Goal: Task Accomplishment & Management: Use online tool/utility

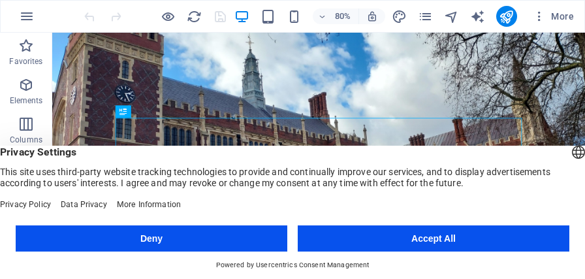
click at [451, 240] on button "Accept All" at bounding box center [434, 238] width 272 height 26
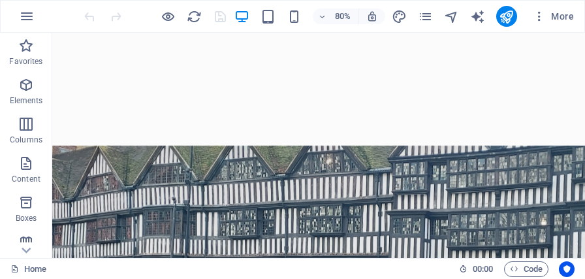
scroll to position [3114, 0]
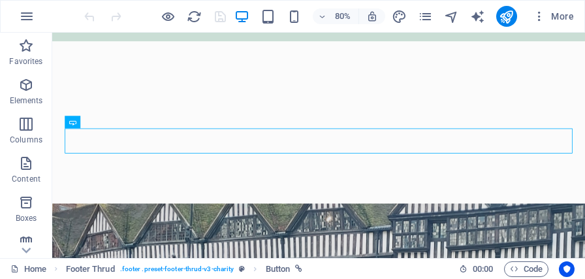
scroll to position [3074, 0]
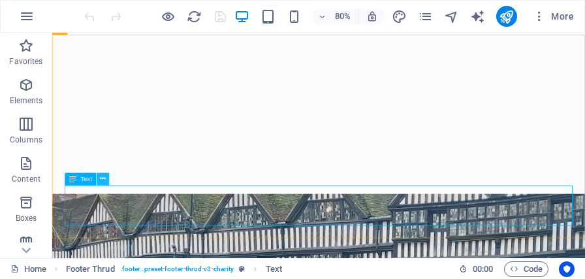
click at [101, 180] on icon at bounding box center [103, 179] width 6 height 11
click at [104, 180] on icon at bounding box center [103, 179] width 6 height 11
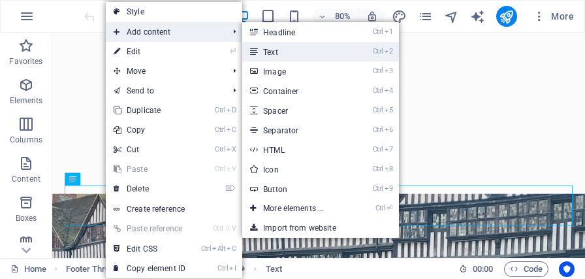
click at [257, 47] on icon at bounding box center [253, 52] width 7 height 20
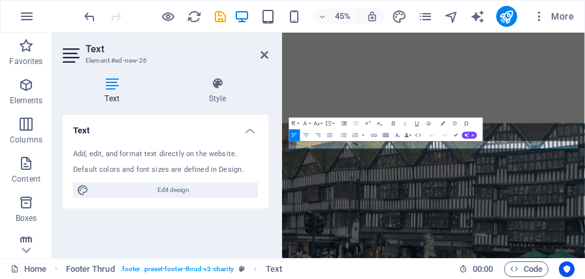
scroll to position [3029, 0]
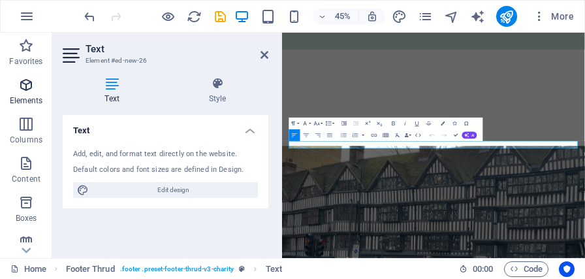
click at [39, 88] on span "Elements" at bounding box center [26, 92] width 52 height 31
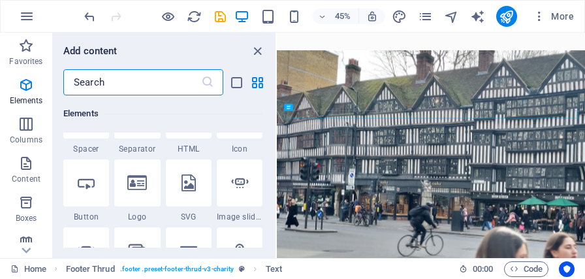
scroll to position [331, 0]
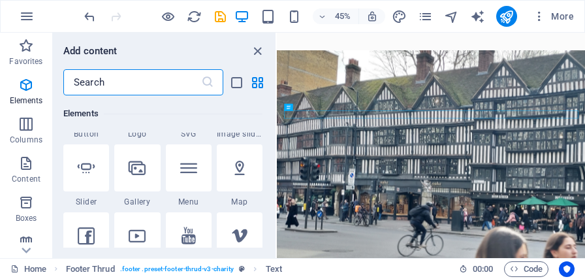
click at [96, 79] on input "text" at bounding box center [132, 82] width 138 height 26
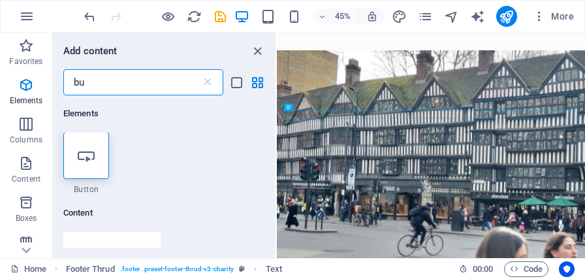
scroll to position [0, 0]
type input "bu"
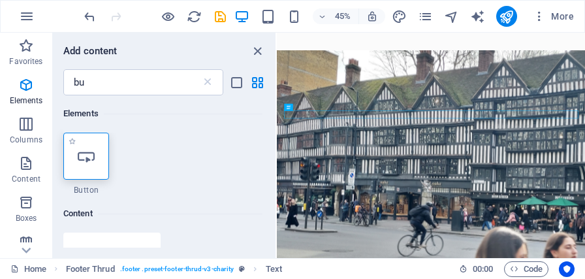
click at [89, 151] on icon at bounding box center [86, 156] width 17 height 17
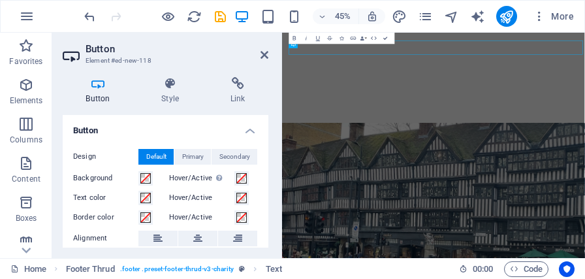
scroll to position [3028, 0]
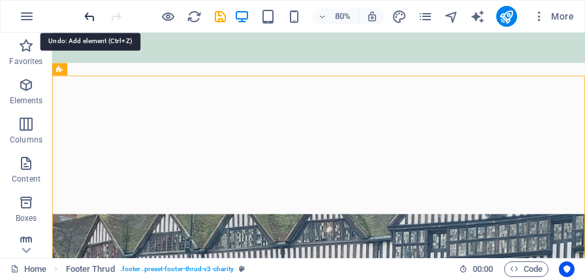
click at [91, 18] on icon "undo" at bounding box center [89, 16] width 15 height 15
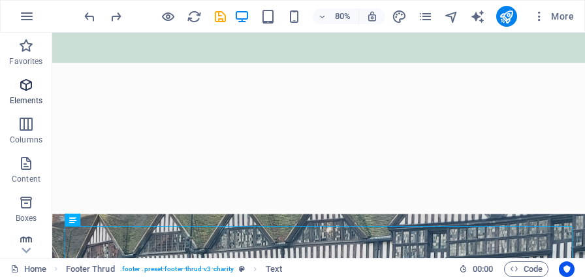
click at [29, 97] on p "Elements" at bounding box center [26, 100] width 33 height 10
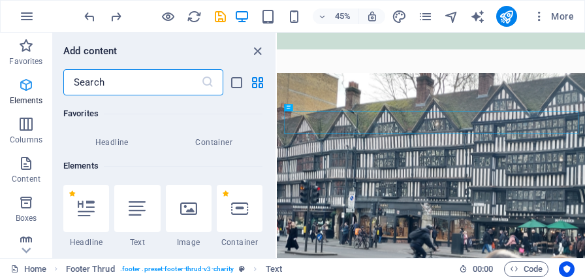
scroll to position [138, 0]
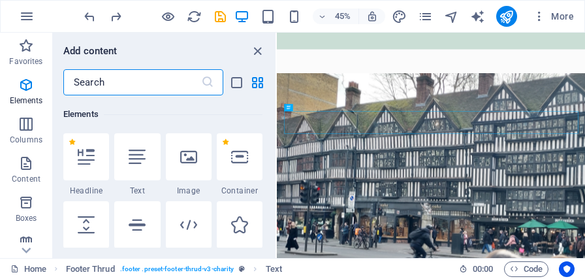
click at [133, 85] on input "text" at bounding box center [132, 82] width 138 height 26
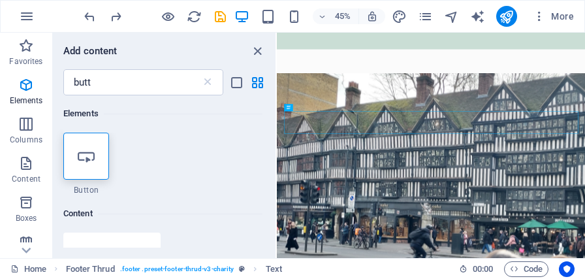
click at [139, 148] on div "1 Star Button" at bounding box center [162, 164] width 199 height 63
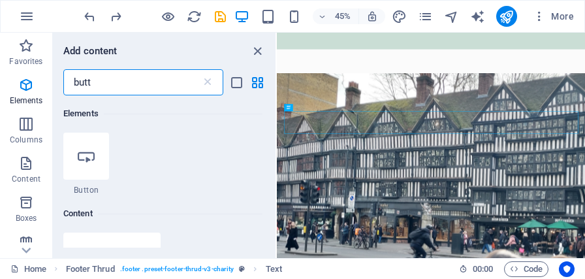
click at [101, 82] on input "butt" at bounding box center [132, 82] width 138 height 26
type input "button"
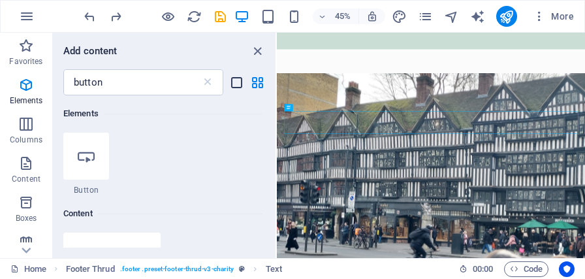
click at [238, 83] on icon "list-view" at bounding box center [236, 82] width 15 height 15
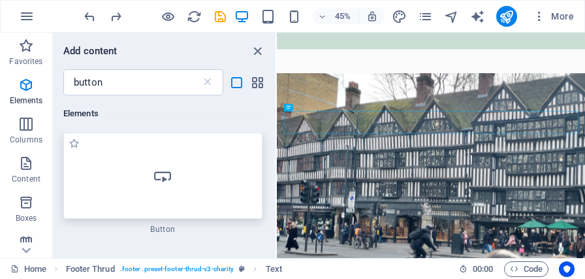
click at [171, 180] on icon at bounding box center [162, 175] width 17 height 17
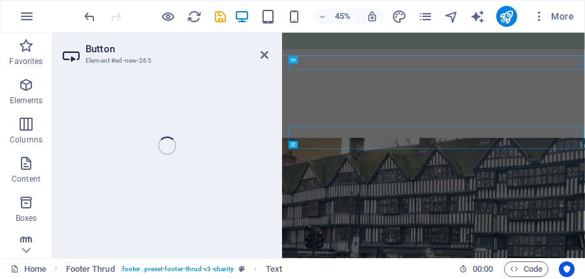
scroll to position [2995, 0]
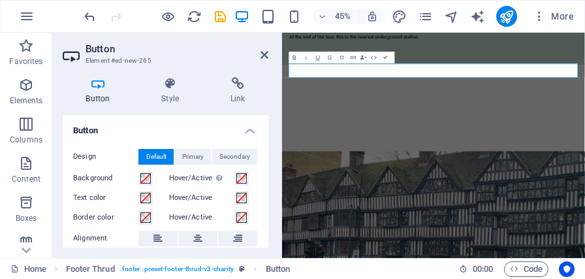
click at [215, 106] on div "Button Style Link Button Design Default Primary Secondary Background Hover/Acti…" at bounding box center [166, 162] width 206 height 170
click at [227, 50] on h2 "Button" at bounding box center [177, 49] width 183 height 12
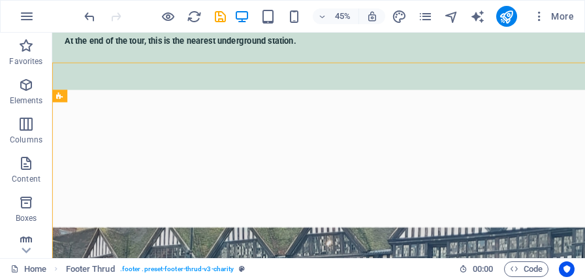
scroll to position [2989, 0]
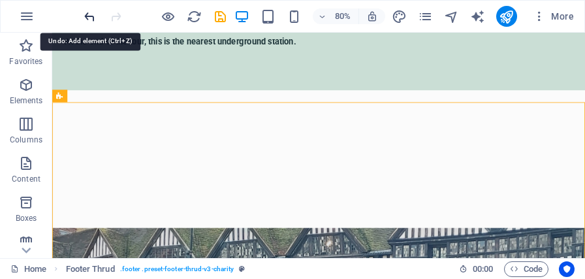
click at [88, 12] on icon "undo" at bounding box center [89, 16] width 15 height 15
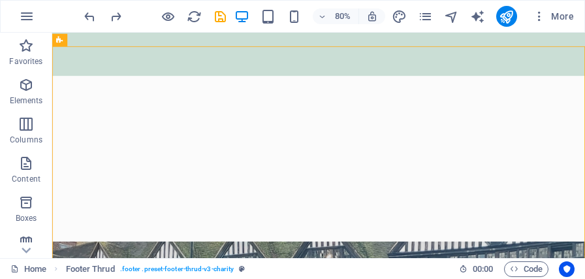
scroll to position [3059, 0]
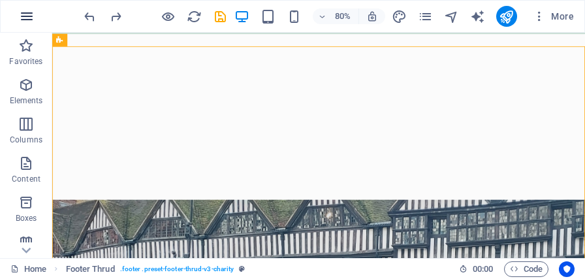
click at [28, 16] on icon "button" at bounding box center [27, 16] width 16 height 16
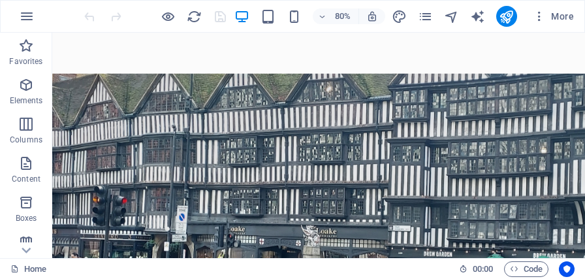
scroll to position [3184, 0]
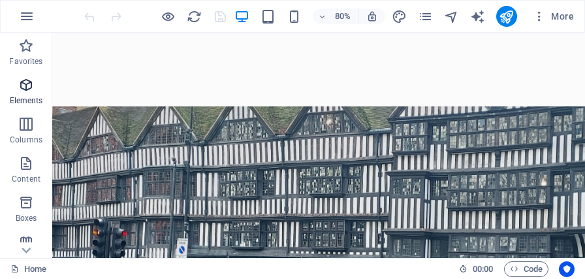
click at [34, 87] on span "Elements" at bounding box center [26, 92] width 52 height 31
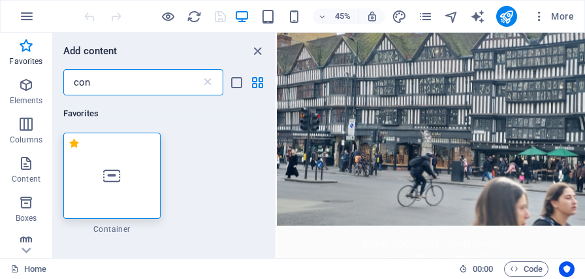
scroll to position [0, 0]
type input "con"
click at [112, 178] on icon at bounding box center [111, 175] width 17 height 17
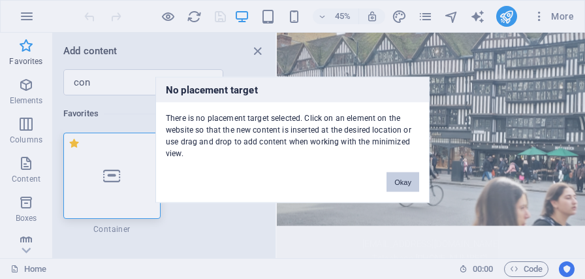
click at [404, 185] on button "Okay" at bounding box center [402, 182] width 33 height 20
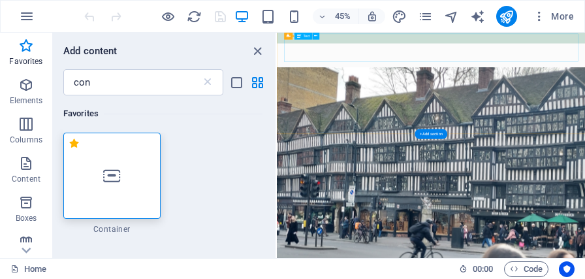
scroll to position [3048, 0]
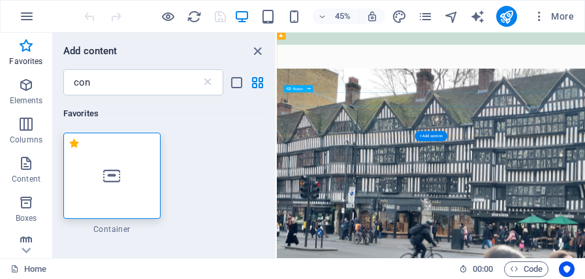
drag, startPoint x: 426, startPoint y: 184, endPoint x: 449, endPoint y: 195, distance: 25.7
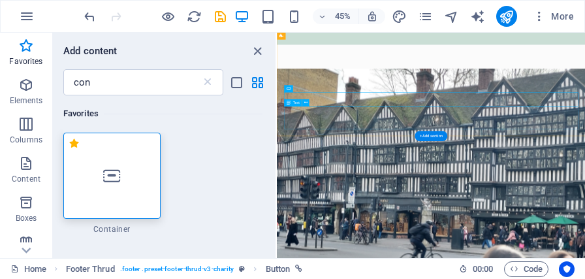
click at [118, 182] on icon at bounding box center [111, 175] width 17 height 17
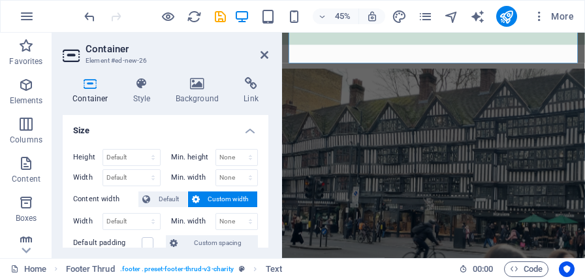
scroll to position [3088, 0]
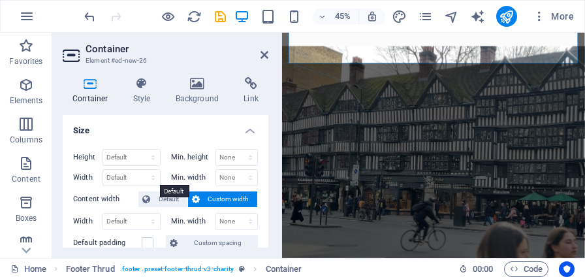
click at [103, 170] on select "Default px rem % em vh vw" at bounding box center [131, 178] width 57 height 16
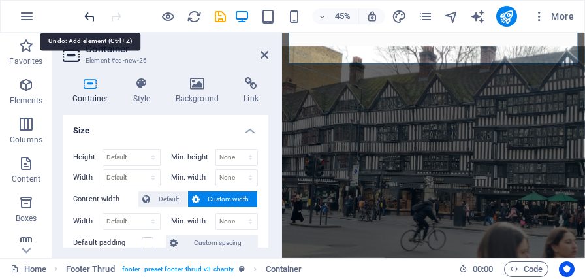
click at [91, 11] on icon "undo" at bounding box center [89, 16] width 15 height 15
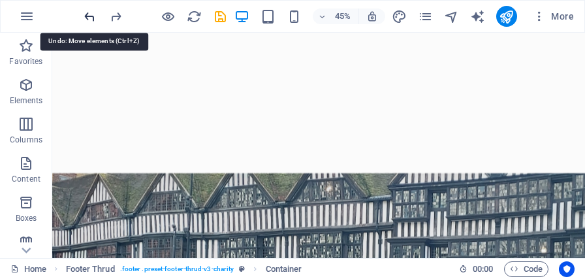
scroll to position [3040, 0]
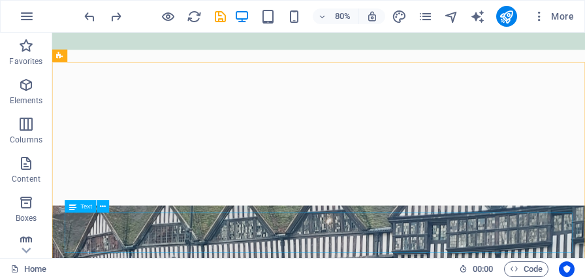
click at [112, 213] on div "Text" at bounding box center [90, 206] width 51 height 13
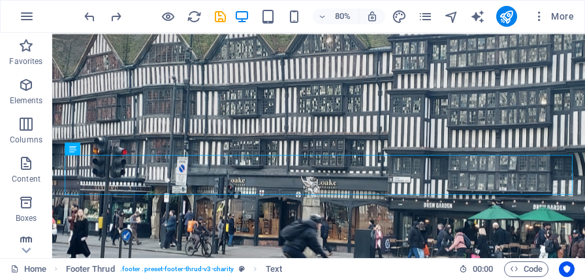
scroll to position [3094, 0]
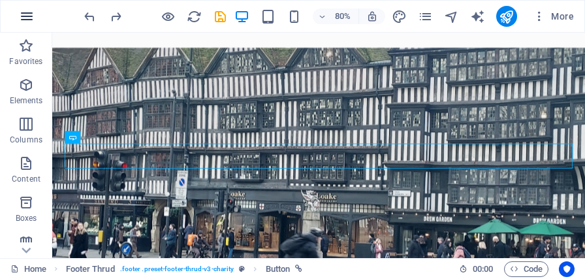
click at [27, 15] on icon "button" at bounding box center [27, 16] width 16 height 16
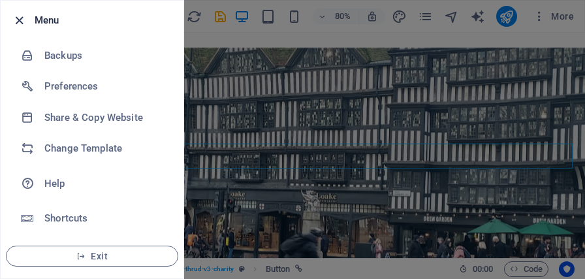
click at [17, 16] on icon "button" at bounding box center [19, 20] width 15 height 15
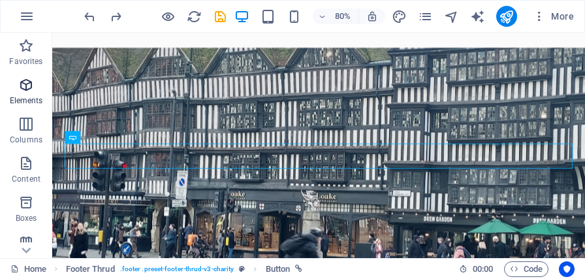
click at [28, 87] on icon "button" at bounding box center [26, 85] width 16 height 16
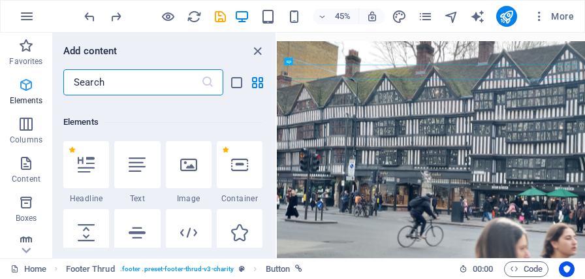
scroll to position [138, 0]
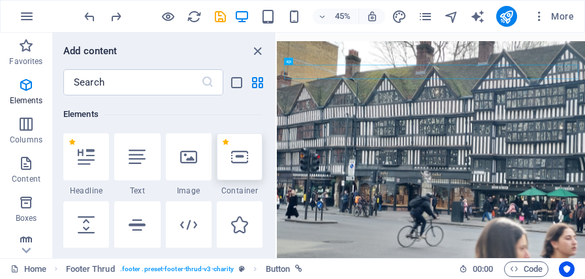
click at [248, 159] on icon at bounding box center [239, 156] width 17 height 17
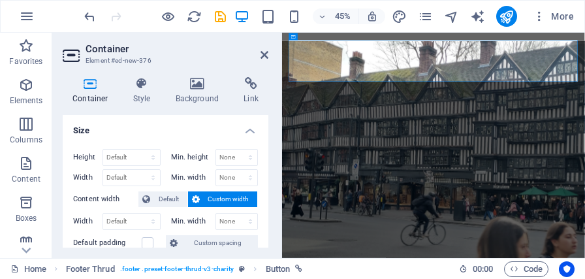
click at [248, 159] on div "Container Element #ed-new-376 Container Style Background Link Size Height Defau…" at bounding box center [318, 145] width 533 height 225
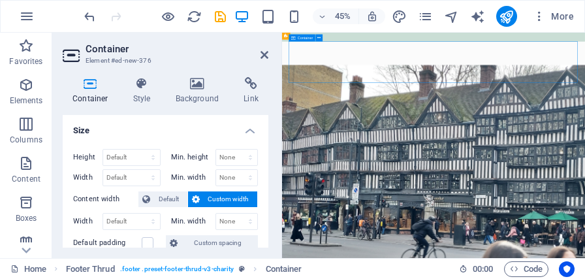
scroll to position [3041, 0]
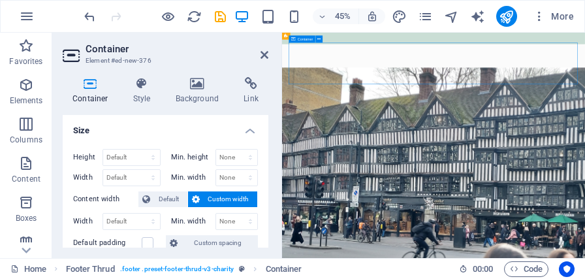
drag, startPoint x: 732, startPoint y: 84, endPoint x: 738, endPoint y: 136, distance: 53.1
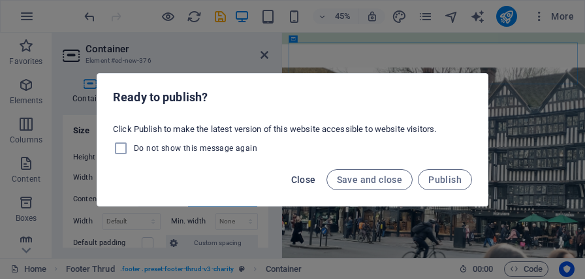
click at [304, 182] on span "Close" at bounding box center [303, 179] width 25 height 10
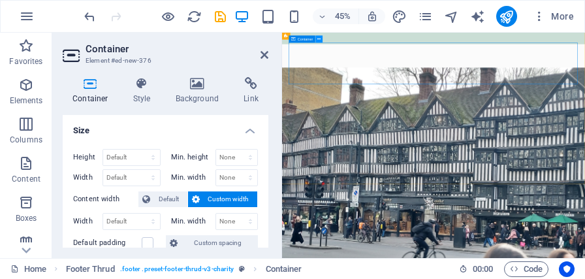
click at [318, 39] on icon at bounding box center [319, 39] width 3 height 6
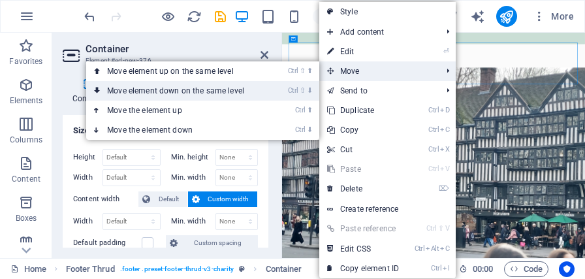
click at [265, 91] on link "Ctrl ⇧ ⬇ Move element down on the same level" at bounding box center [178, 91] width 184 height 20
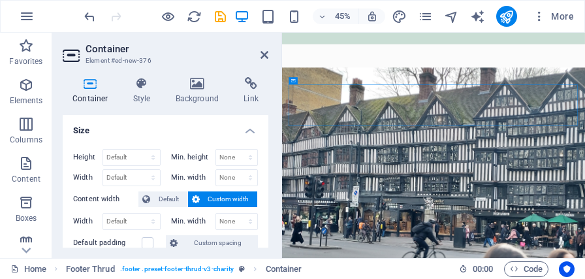
scroll to position [2949, 0]
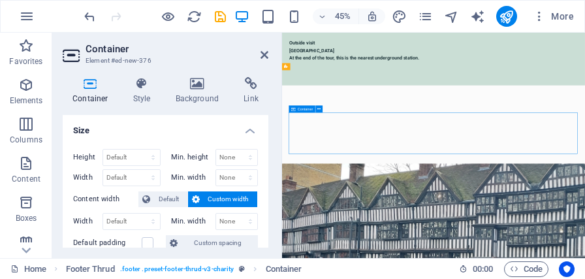
drag, startPoint x: 588, startPoint y: 287, endPoint x: 580, endPoint y: 276, distance: 13.6
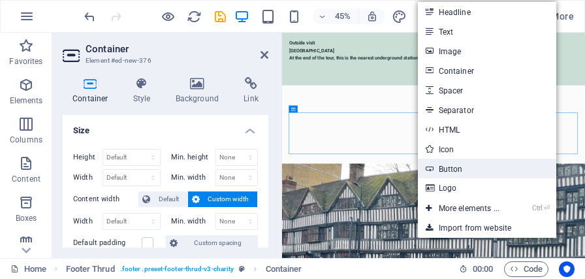
click at [432, 165] on icon at bounding box center [429, 169] width 7 height 20
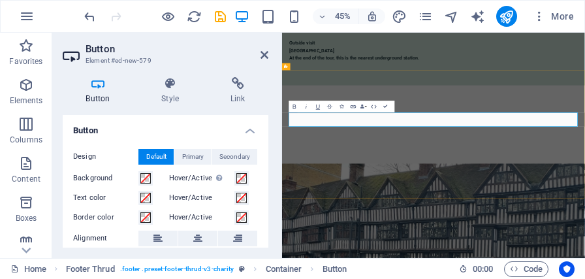
click at [238, 86] on icon at bounding box center [237, 83] width 61 height 13
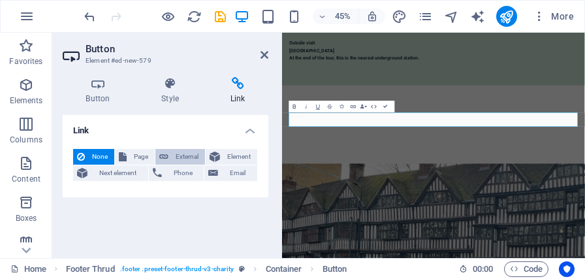
click at [187, 153] on span "External" at bounding box center [186, 157] width 29 height 16
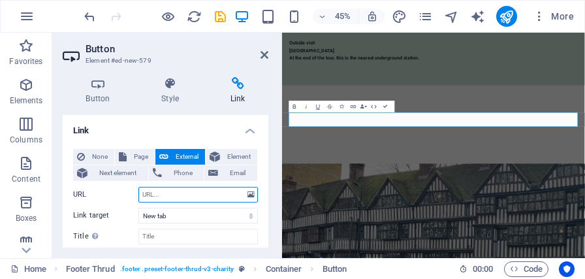
click at [153, 197] on input "URL" at bounding box center [197, 195] width 119 height 16
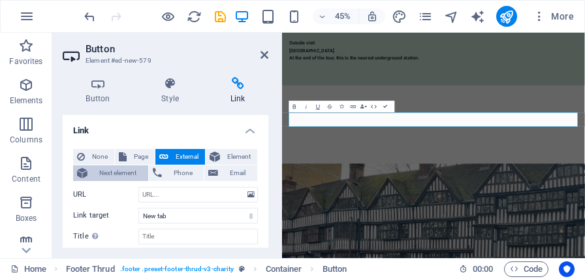
click at [134, 175] on span "Next element" at bounding box center [117, 173] width 53 height 16
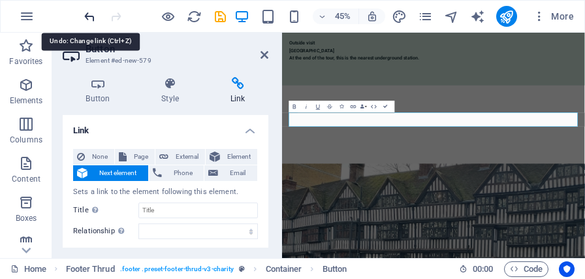
click at [94, 22] on icon "undo" at bounding box center [89, 16] width 15 height 15
click at [90, 17] on icon "undo" at bounding box center [89, 16] width 15 height 15
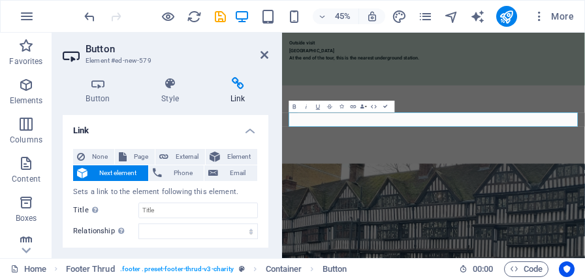
click at [250, 129] on h4 "Link" at bounding box center [166, 127] width 206 height 24
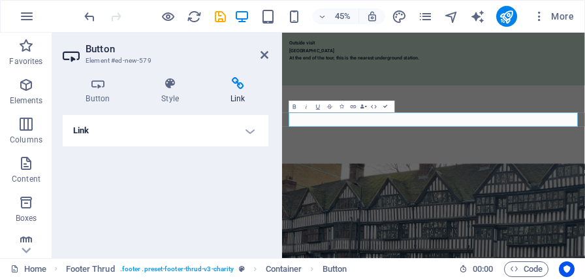
click at [248, 131] on h4 "Link" at bounding box center [166, 130] width 206 height 31
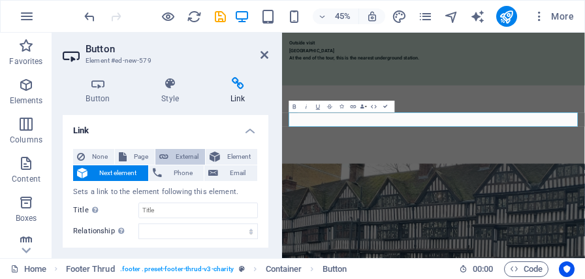
click at [191, 158] on span "External" at bounding box center [186, 157] width 29 height 16
select select "blank"
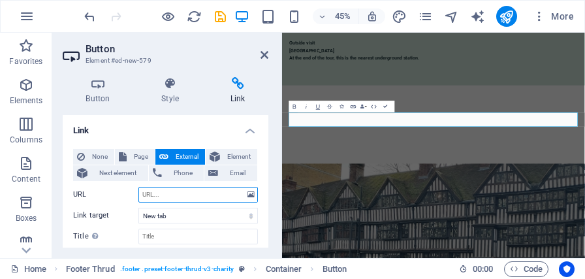
paste input "[URL][DOMAIN_NAME]"
type input "[URL][DOMAIN_NAME]"
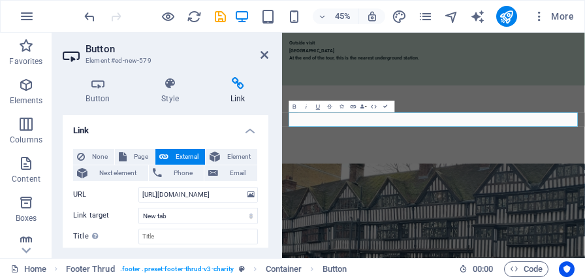
click at [215, 108] on div "Button Style Link Button Design Default Primary Secondary Background Hover/Acti…" at bounding box center [166, 162] width 206 height 170
click at [212, 128] on h4 "Link" at bounding box center [166, 127] width 206 height 24
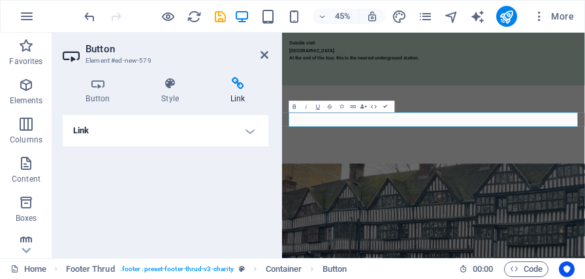
click at [212, 128] on h4 "Link" at bounding box center [166, 130] width 206 height 31
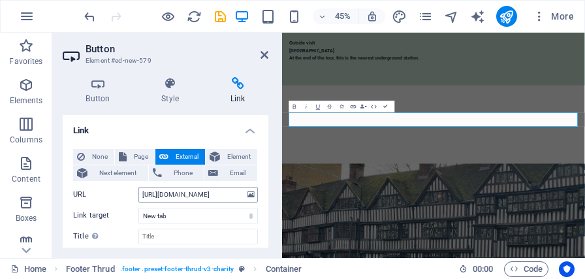
scroll to position [2993, 0]
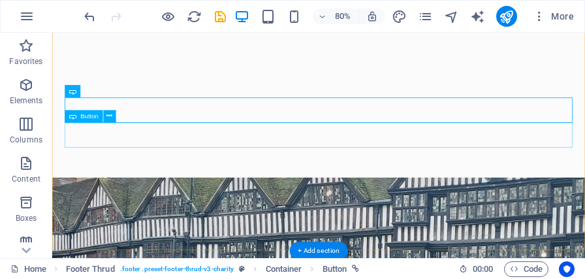
scroll to position [3117, 0]
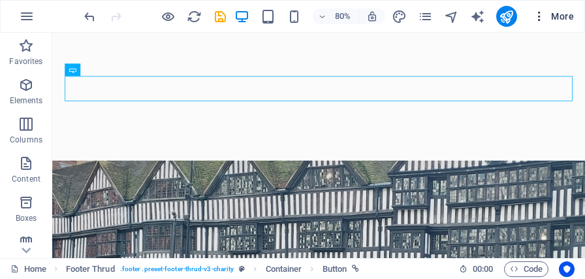
click at [561, 17] on span "More" at bounding box center [553, 16] width 41 height 13
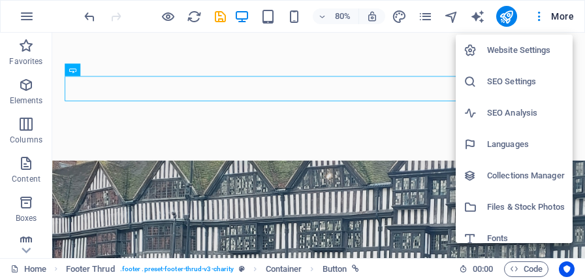
click at [430, 142] on div at bounding box center [292, 139] width 585 height 279
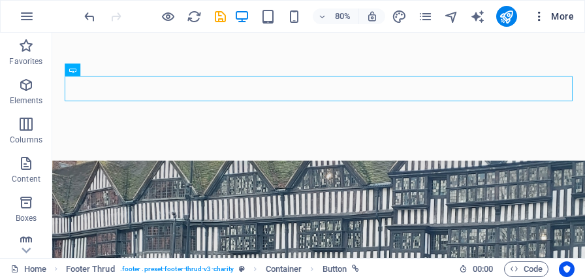
click at [542, 18] on icon "button" at bounding box center [539, 16] width 13 height 13
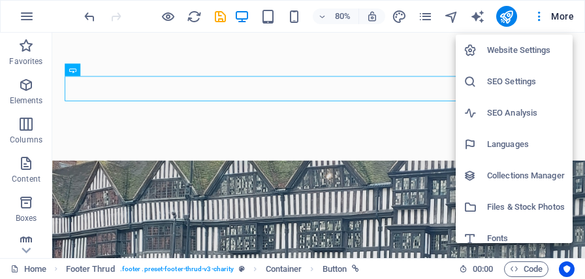
click at [447, 149] on div at bounding box center [292, 139] width 585 height 279
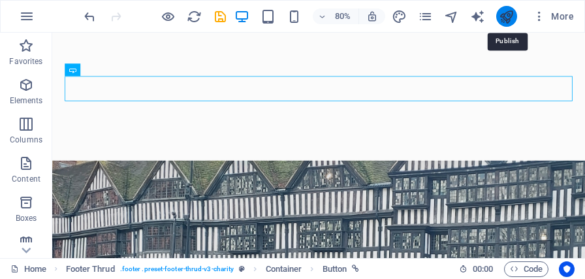
click at [507, 18] on icon "publish" at bounding box center [506, 16] width 15 height 15
